Goal: Navigation & Orientation: Find specific page/section

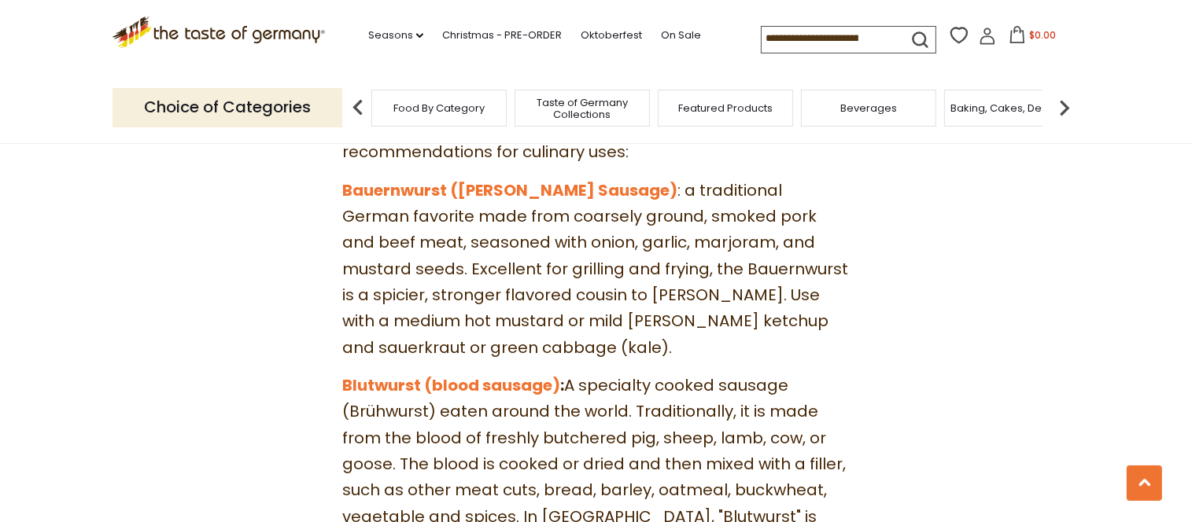
scroll to position [1967, 0]
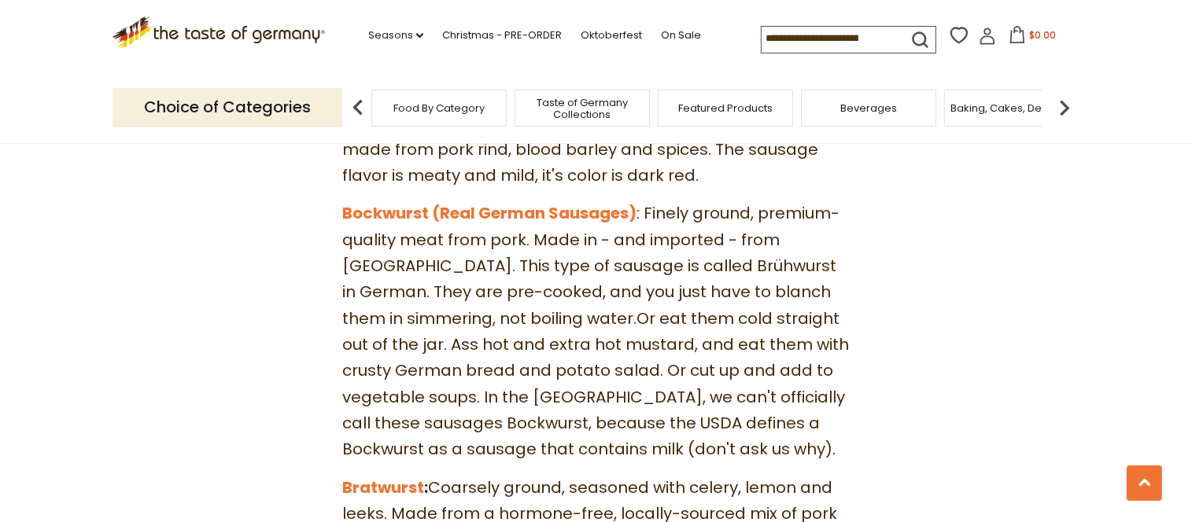
drag, startPoint x: 424, startPoint y: 142, endPoint x: 301, endPoint y: 176, distance: 128.3
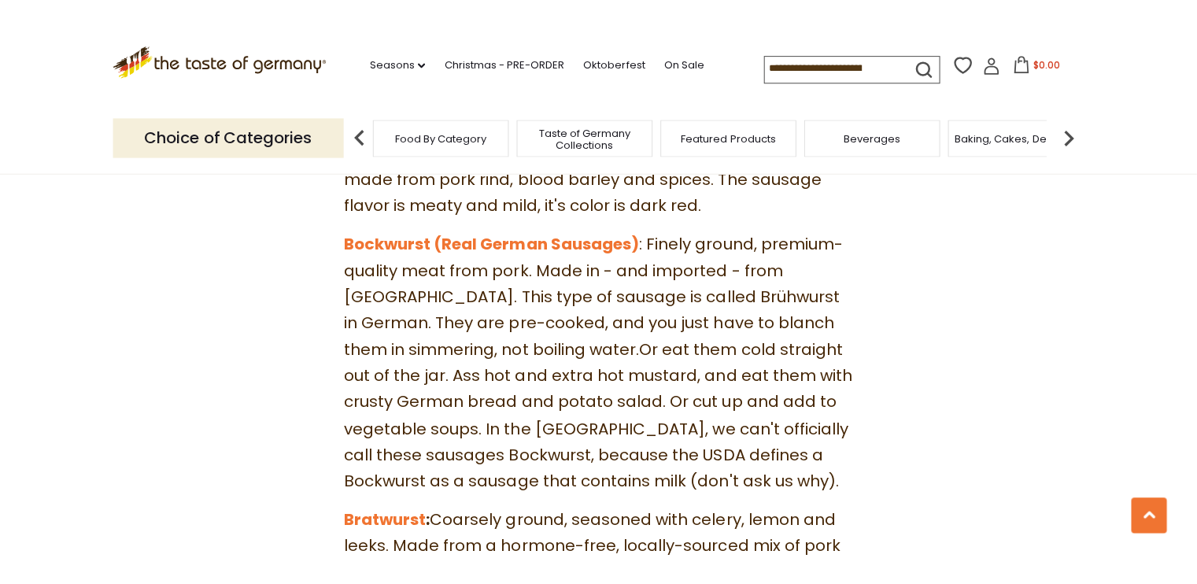
scroll to position [2360, 0]
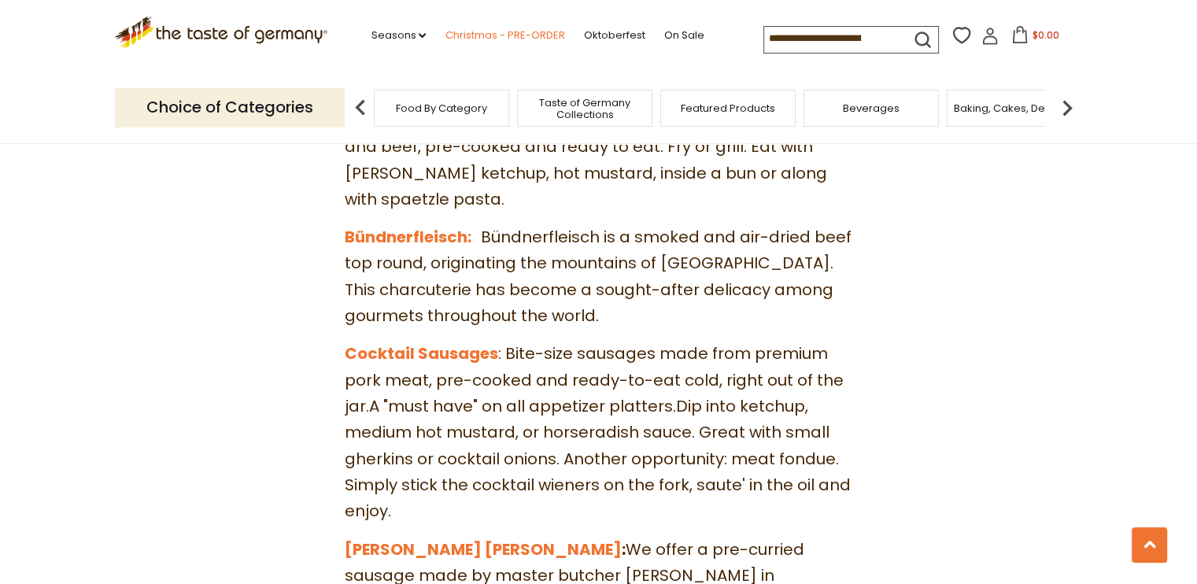
click at [493, 36] on link "Christmas - PRE-ORDER" at bounding box center [505, 35] width 120 height 17
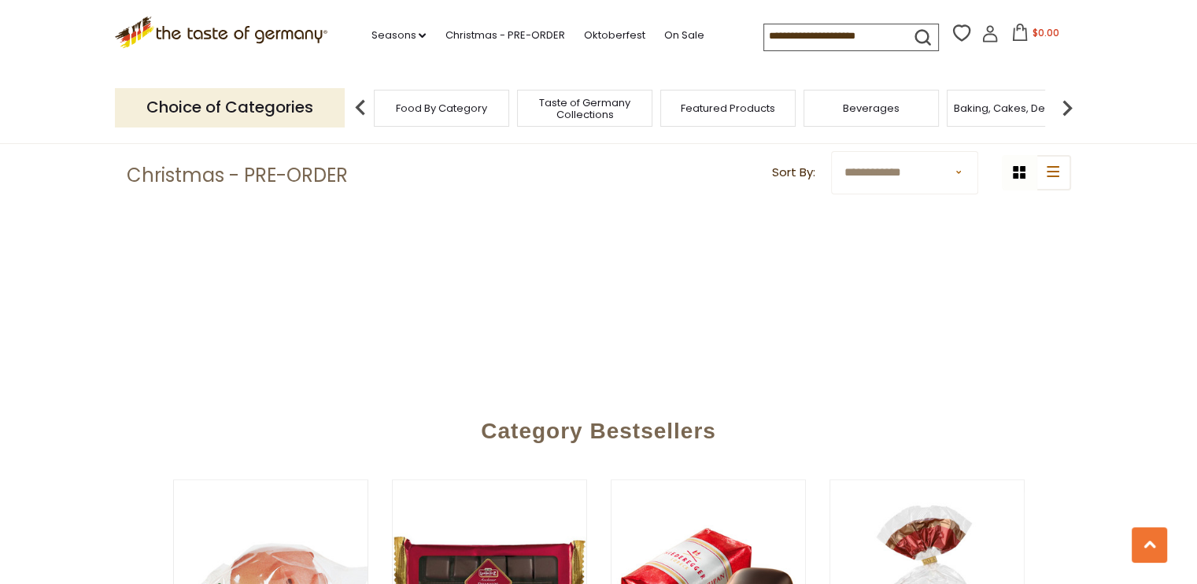
scroll to position [784, 0]
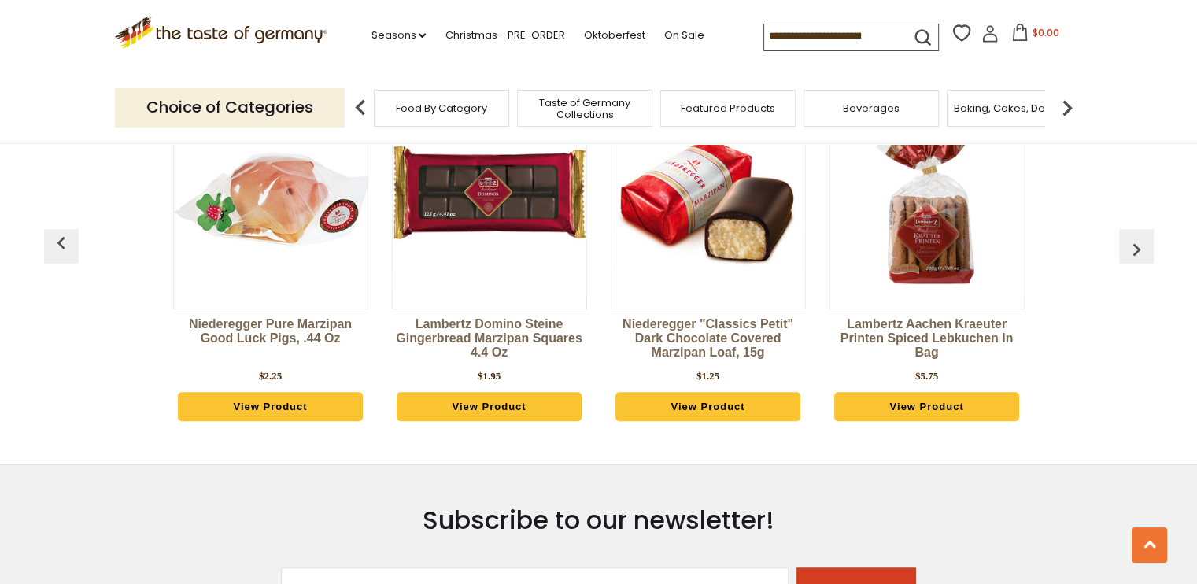
click at [1128, 254] on img "button" at bounding box center [1136, 249] width 25 height 25
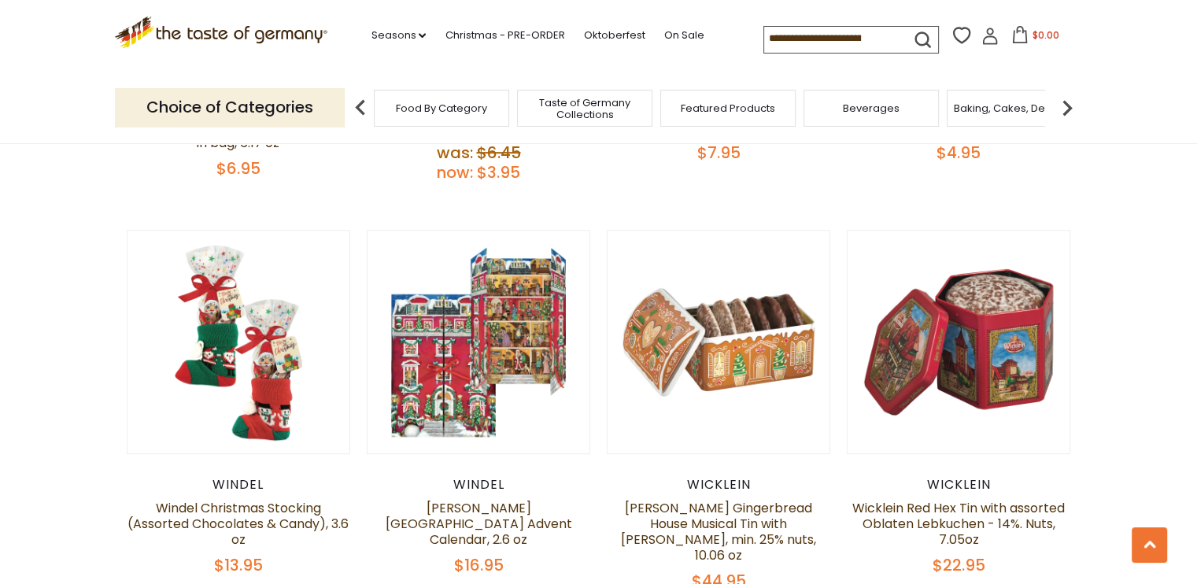
click at [482, 109] on span "Food By Category" at bounding box center [441, 108] width 91 height 12
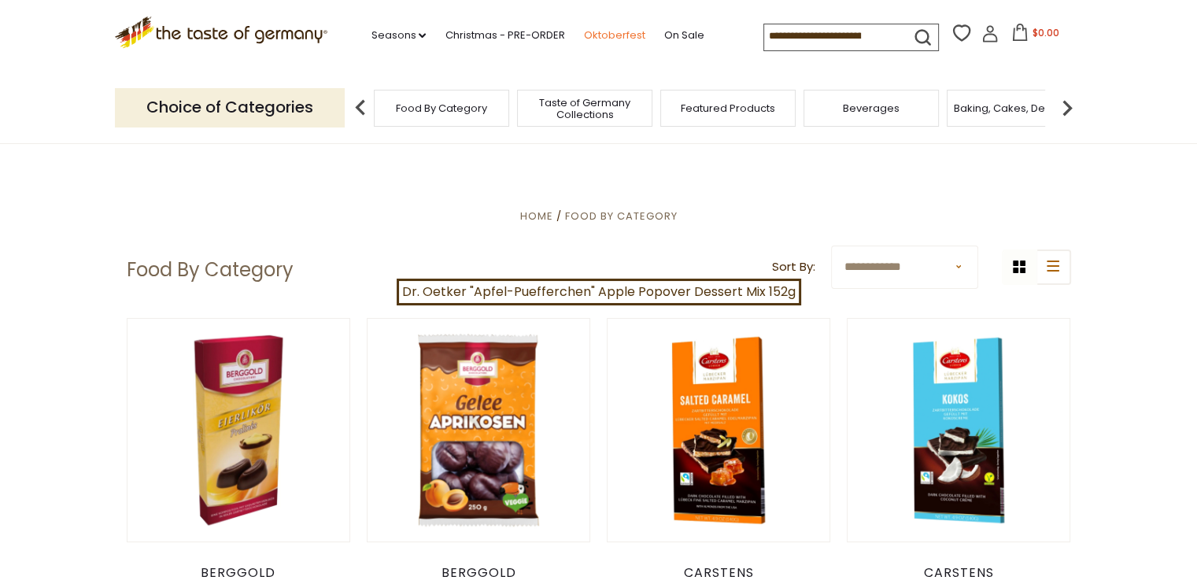
click at [636, 33] on link "Oktoberfest" at bounding box center [613, 35] width 61 height 17
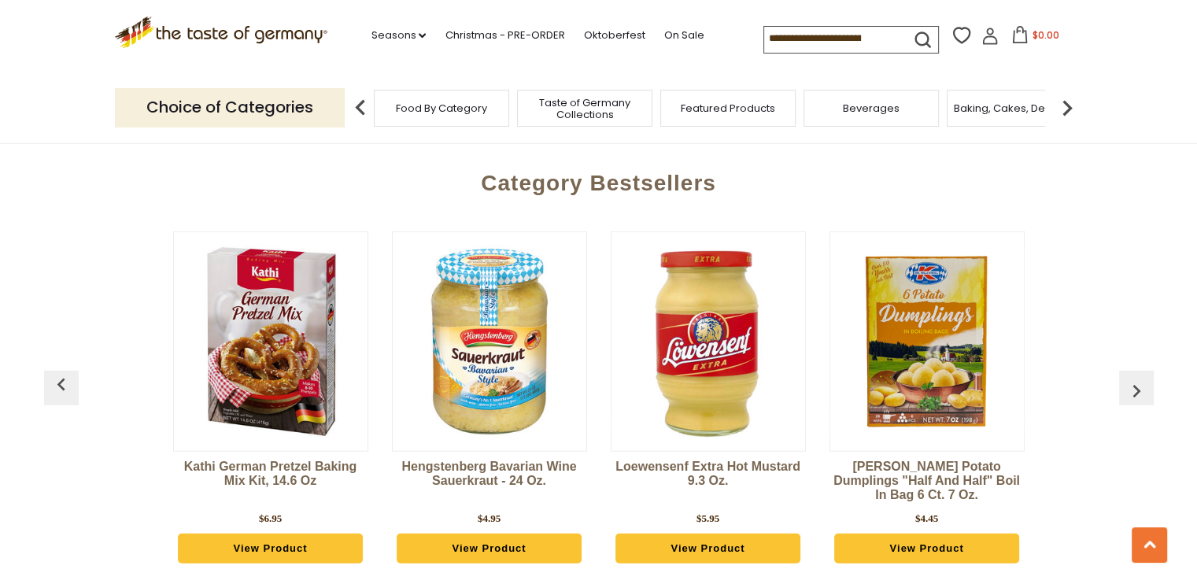
scroll to position [3804, 0]
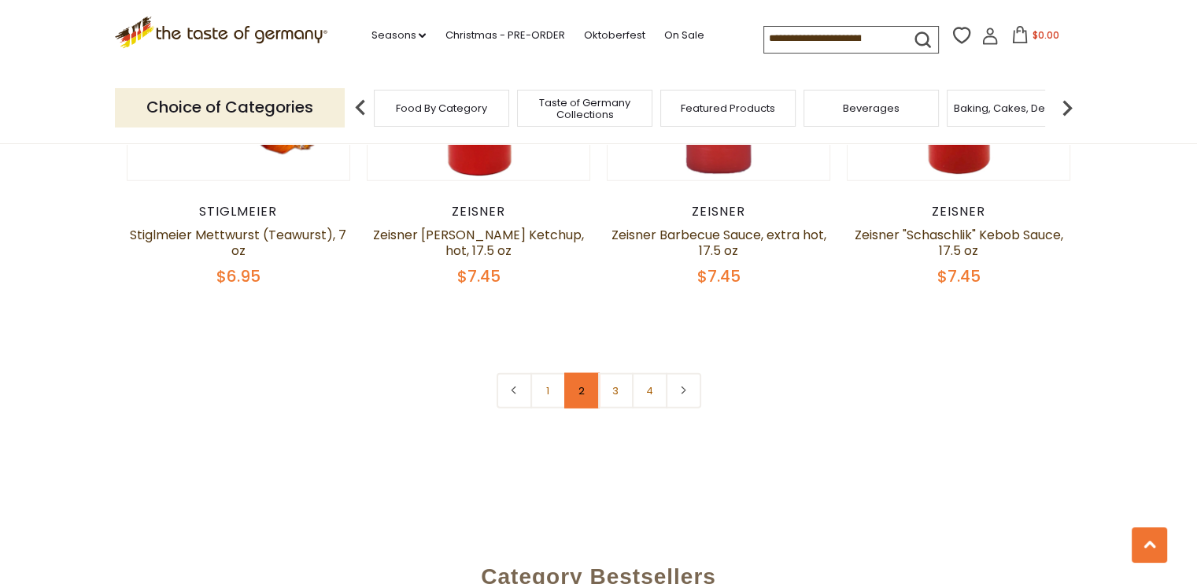
click at [582, 373] on link "2" at bounding box center [581, 390] width 35 height 35
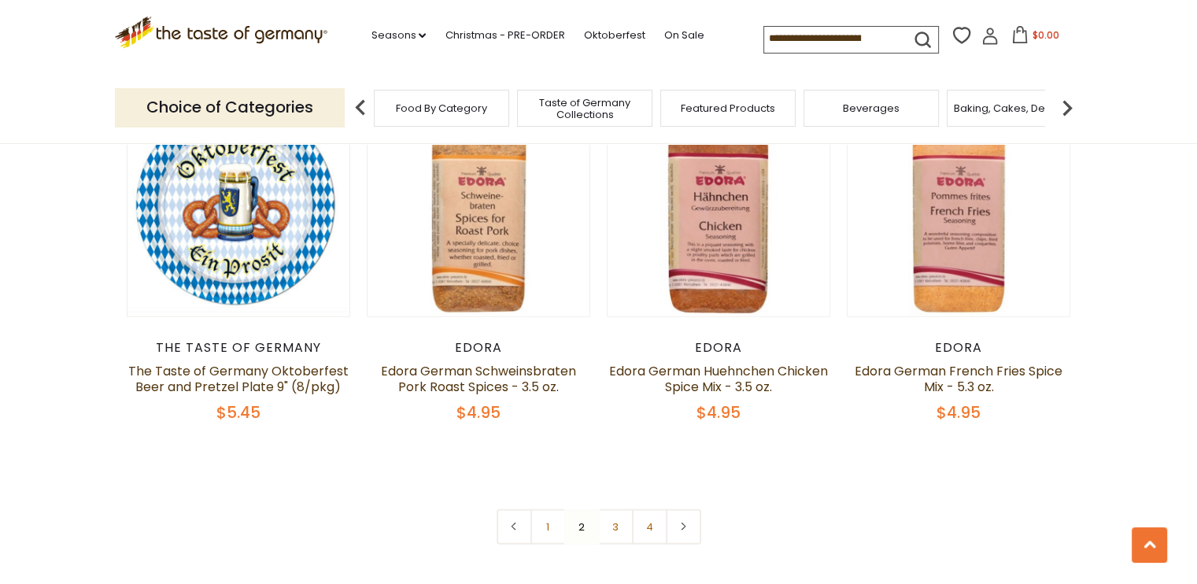
scroll to position [3799, 0]
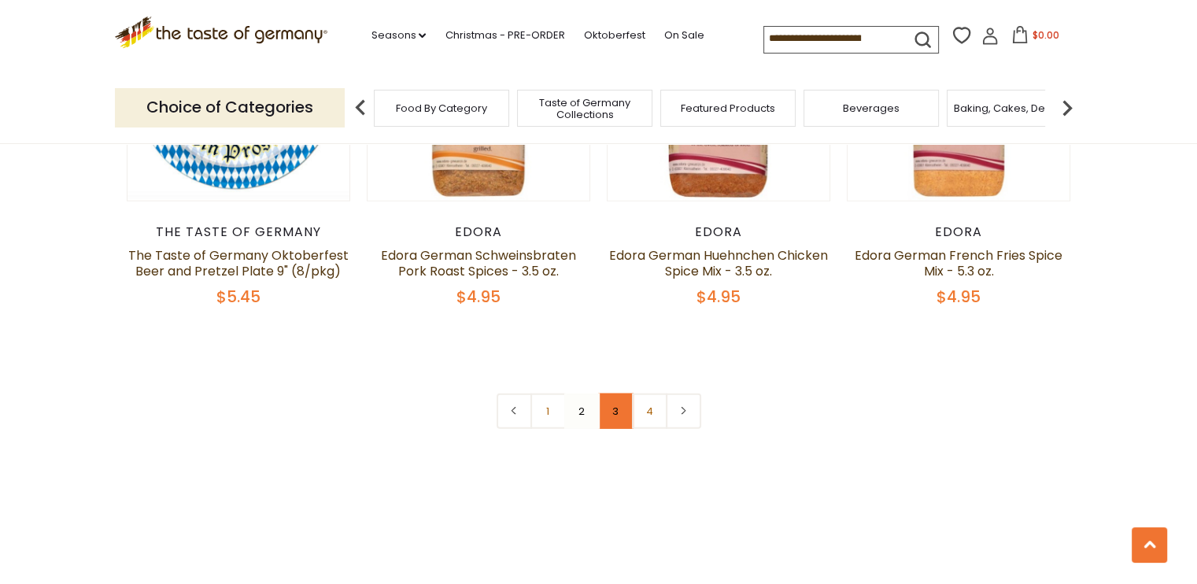
click at [608, 393] on link "3" at bounding box center [615, 410] width 35 height 35
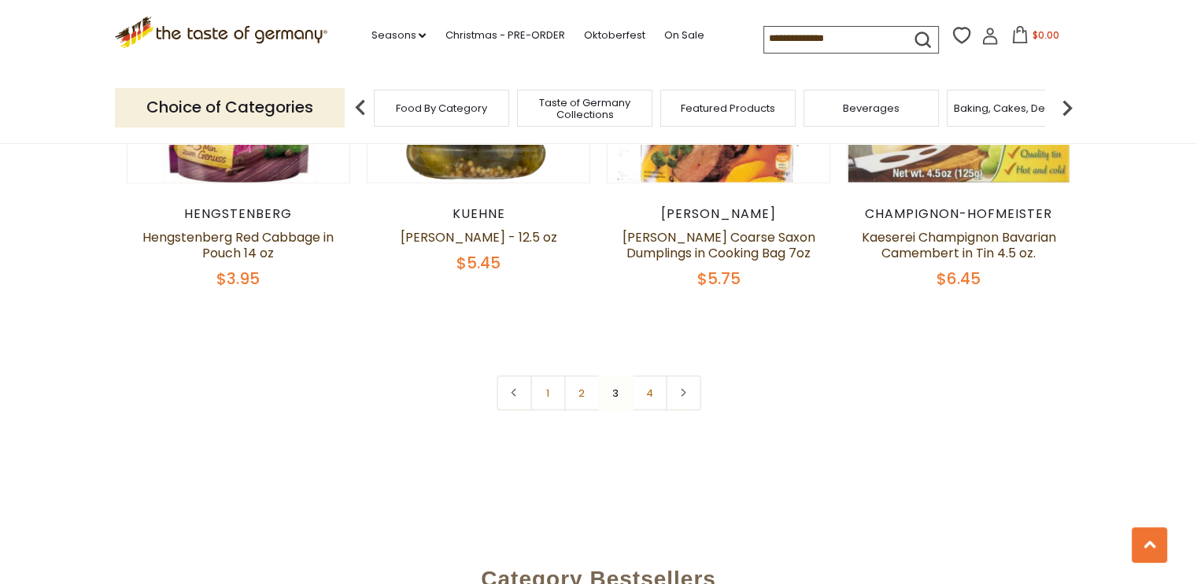
scroll to position [3726, 0]
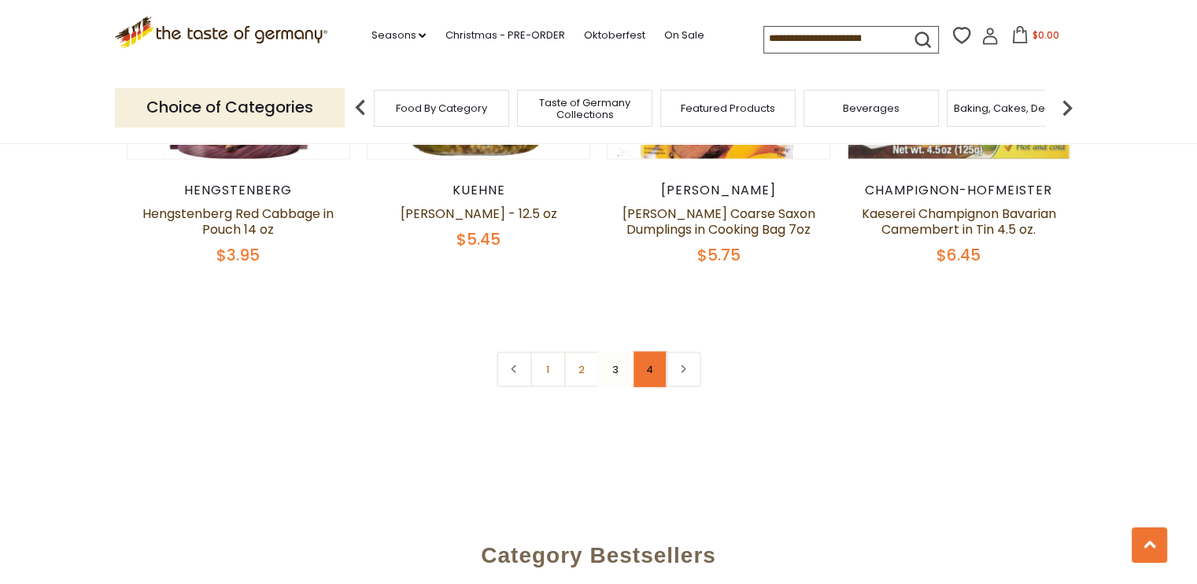
click at [644, 371] on link "4" at bounding box center [649, 369] width 35 height 35
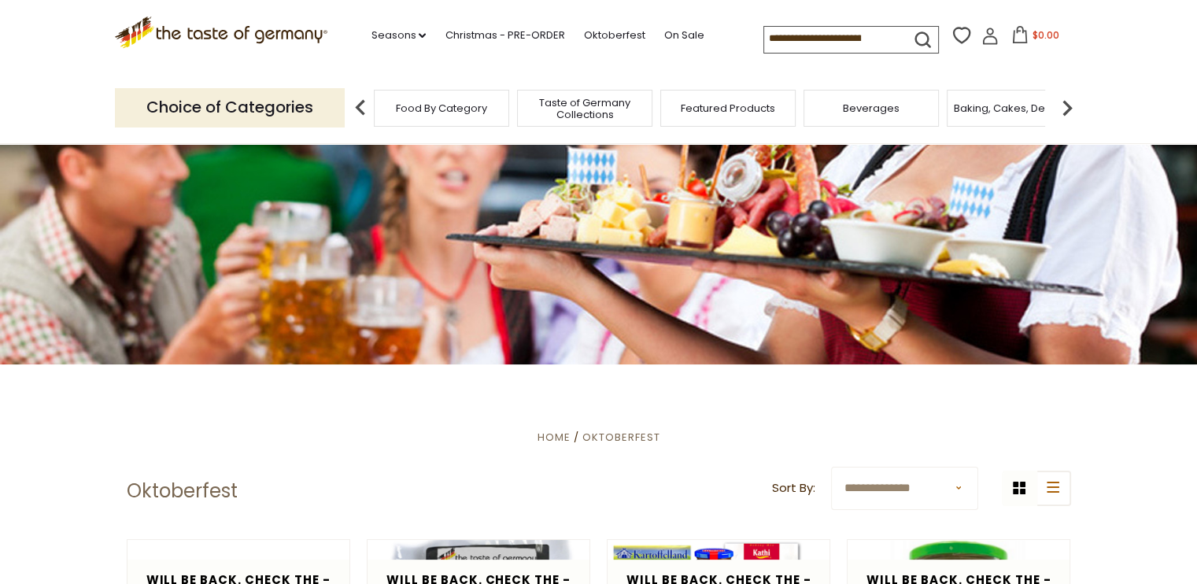
scroll to position [0, 0]
